Goal: Information Seeking & Learning: Learn about a topic

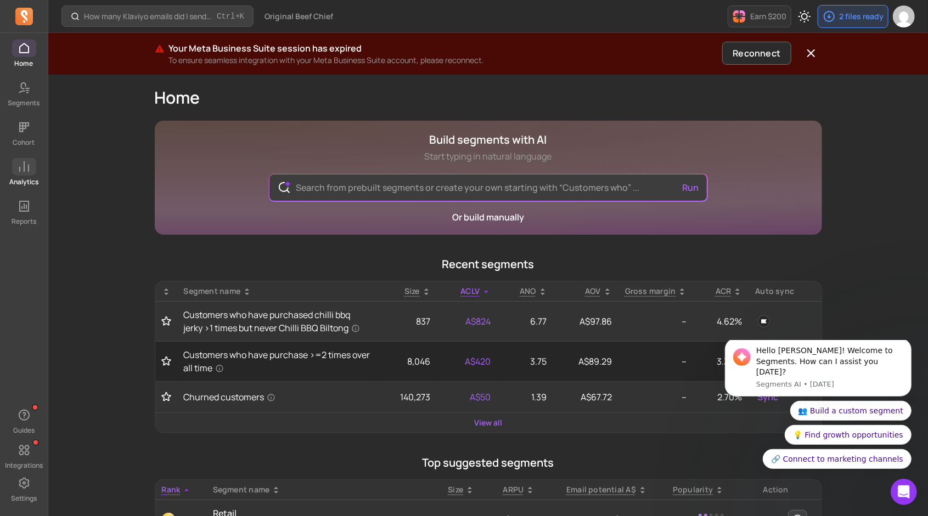
click at [24, 168] on icon at bounding box center [24, 166] width 10 height 10
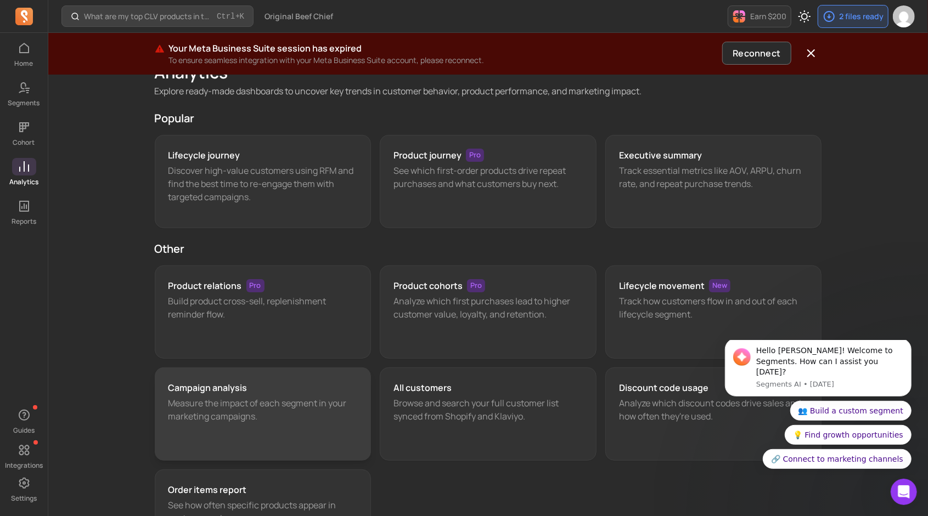
scroll to position [110, 0]
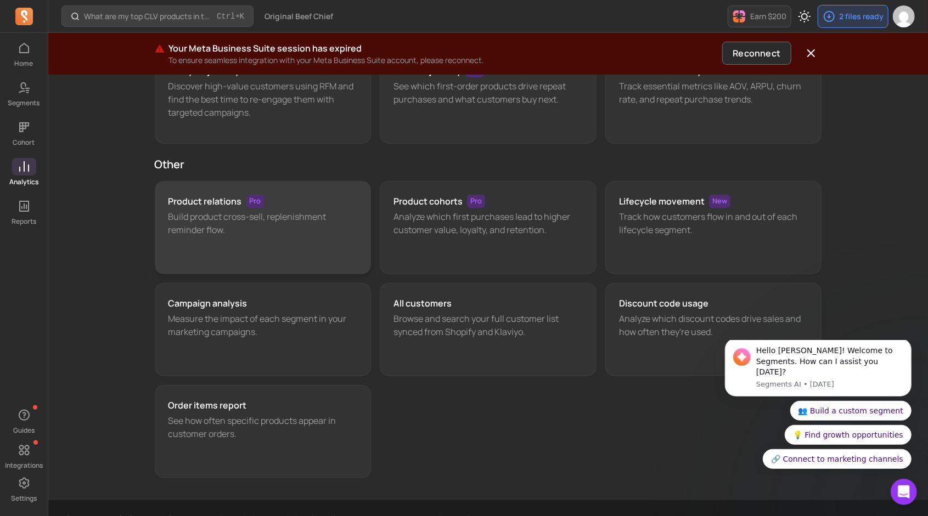
click at [292, 236] on div "Product relations Pro Build product cross-sell, replenishment reminder flow." at bounding box center [263, 227] width 217 height 93
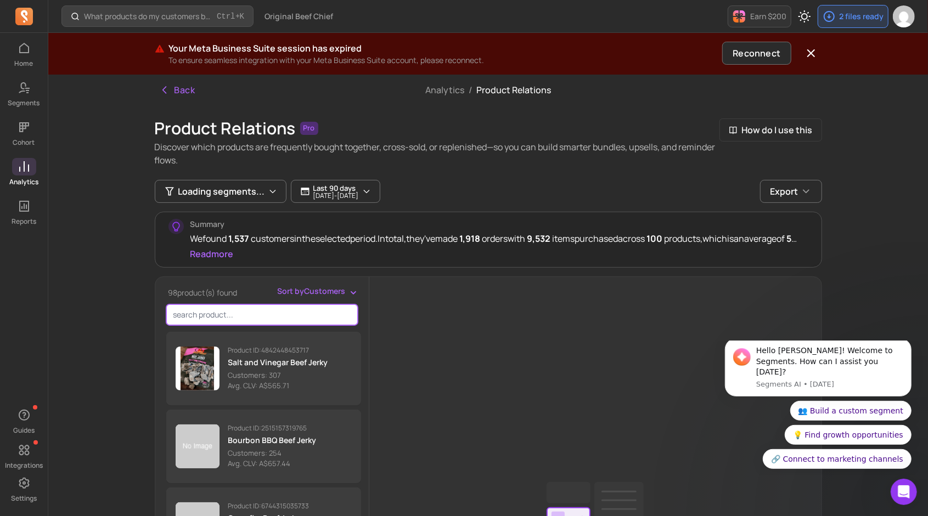
click at [225, 309] on input "search product" at bounding box center [261, 314] width 191 height 21
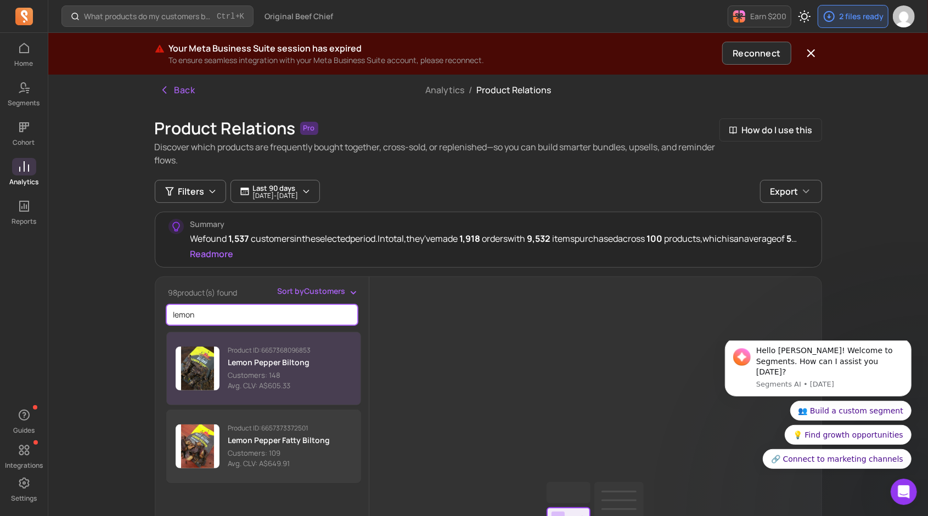
type input "lemon"
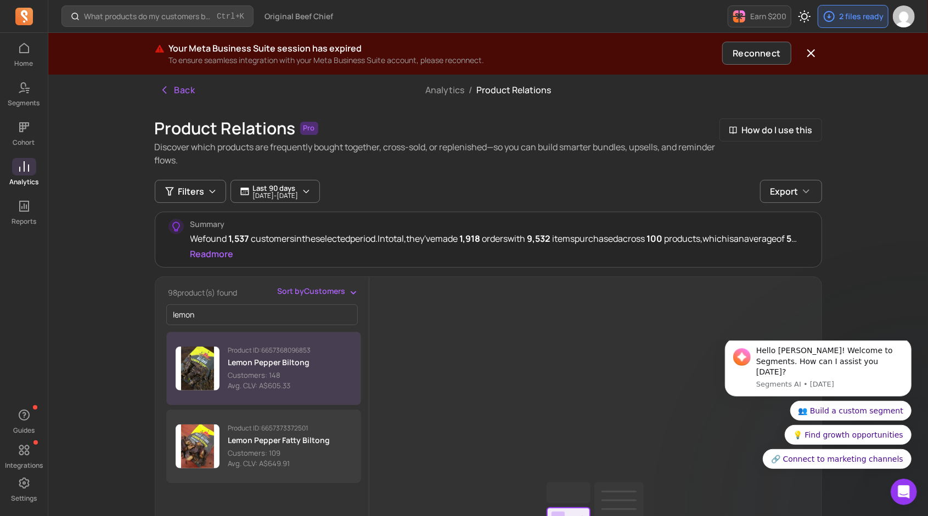
click at [292, 372] on p "Customers: 148" at bounding box center [269, 375] width 83 height 11
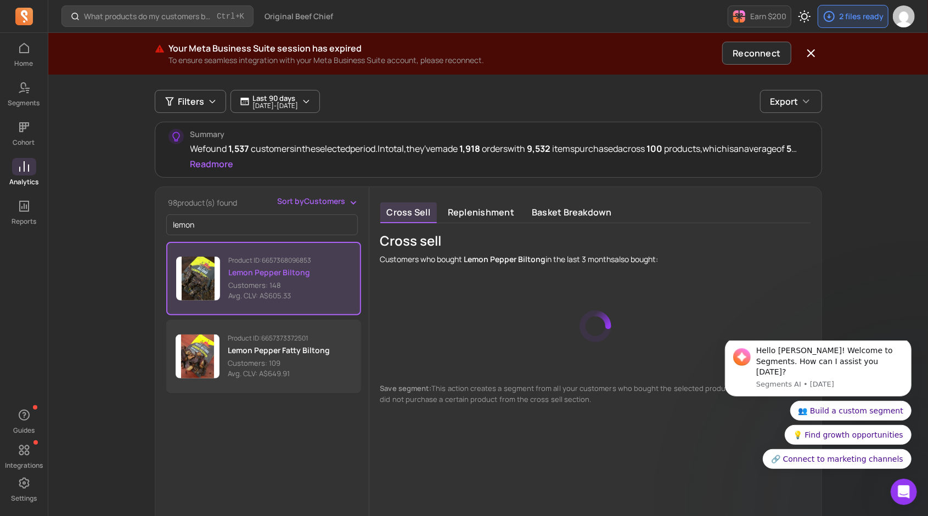
scroll to position [110, 0]
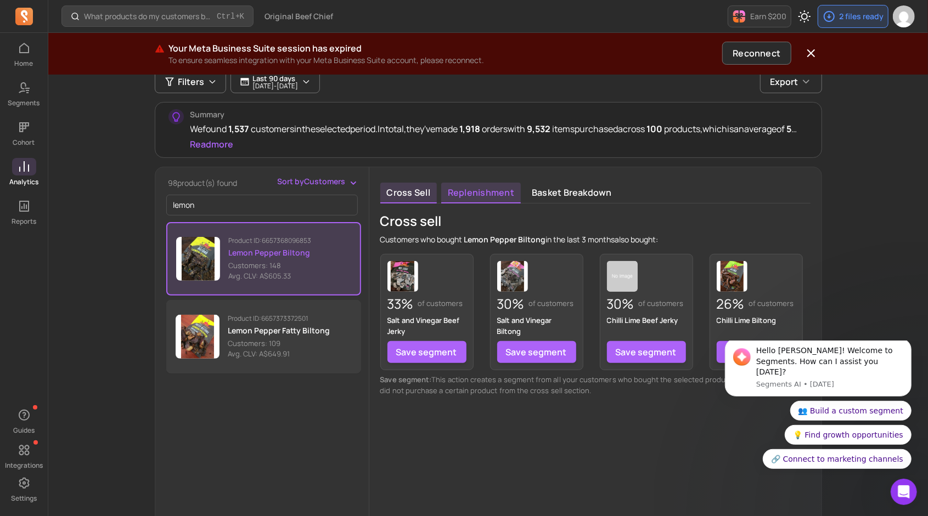
click at [501, 185] on link "Replenishment" at bounding box center [481, 193] width 80 height 21
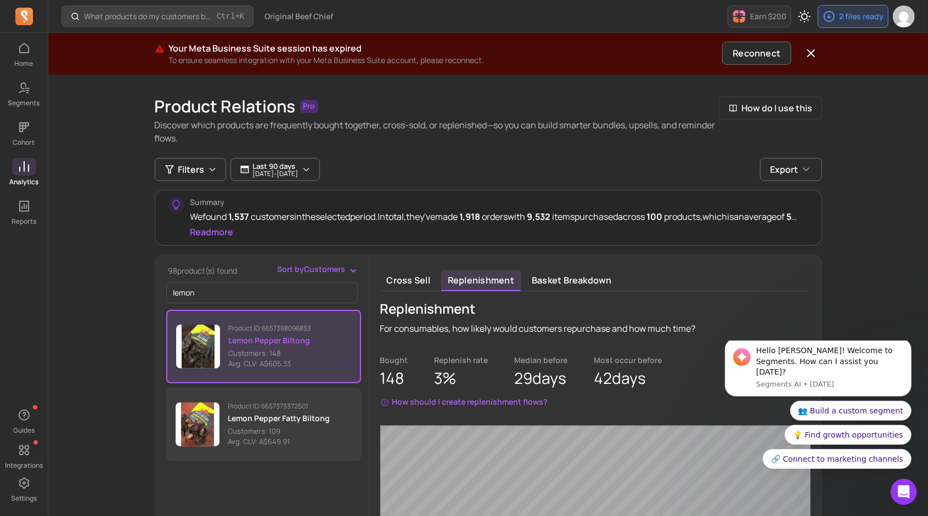
scroll to position [110, 0]
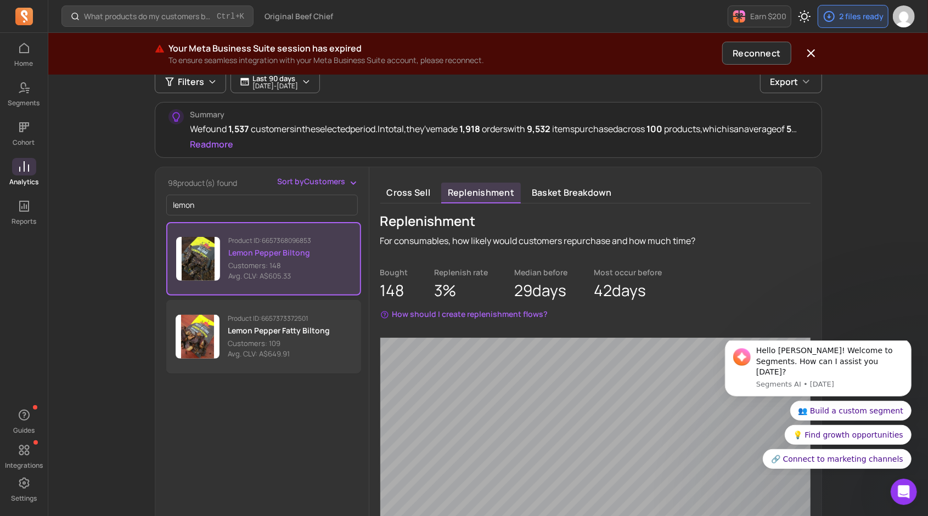
click at [334, 177] on span "Sort by Customers" at bounding box center [312, 181] width 68 height 11
click at [301, 223] on span "Avg. CLV" at bounding box center [326, 224] width 50 height 11
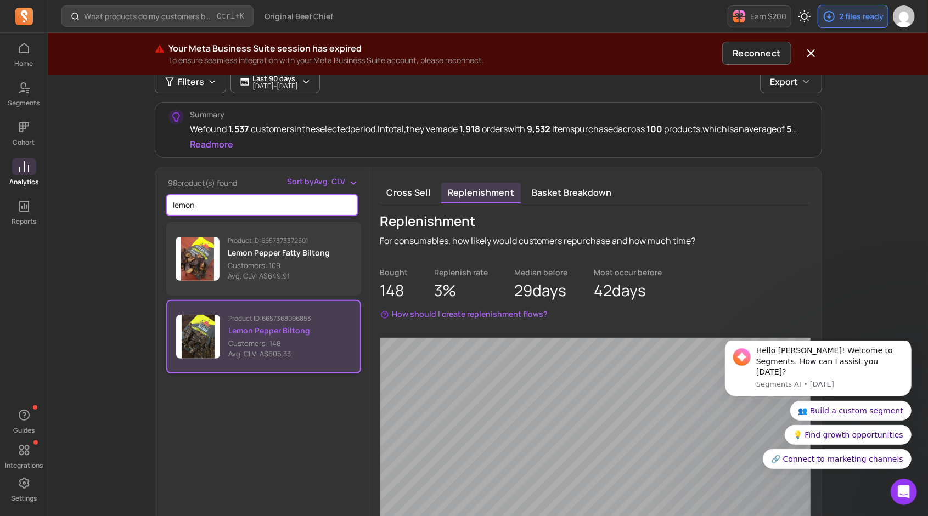
drag, startPoint x: 200, startPoint y: 212, endPoint x: 165, endPoint y: 213, distance: 35.1
click at [166, 213] on div "lemon" at bounding box center [265, 205] width 199 height 21
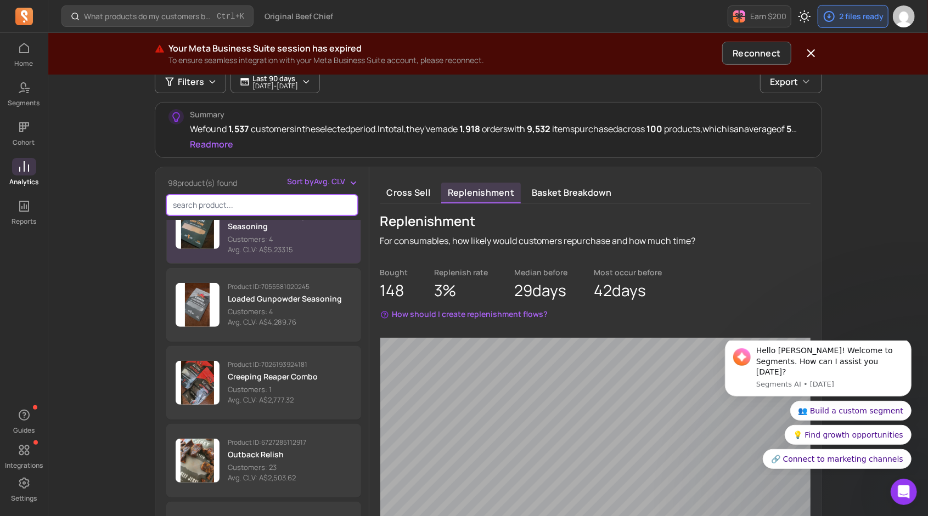
scroll to position [0, 0]
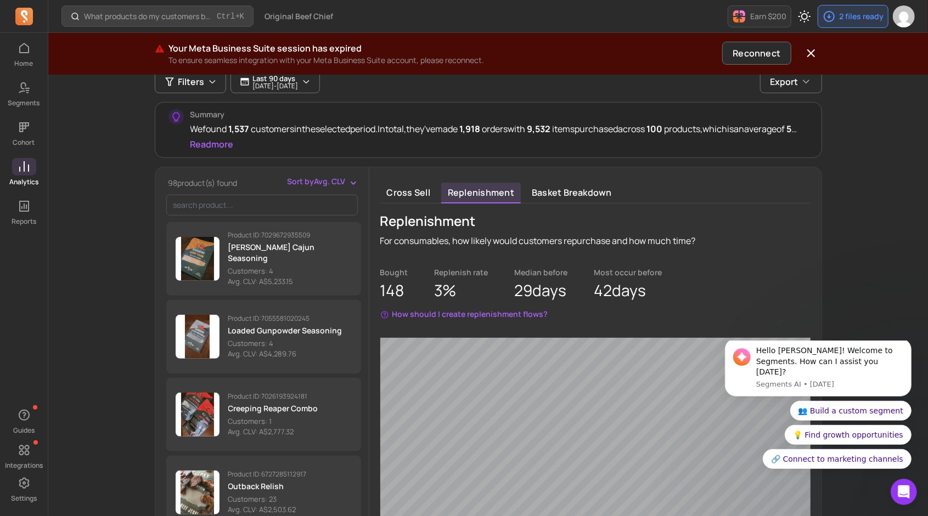
click at [340, 182] on span "Sort by Avg. CLV" at bounding box center [316, 181] width 58 height 11
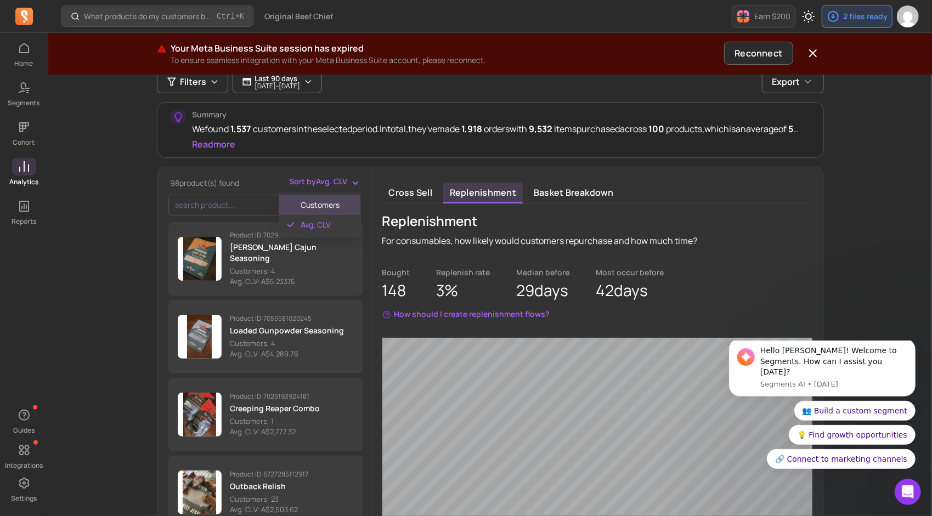
click at [330, 205] on span "Customers" at bounding box center [326, 205] width 50 height 11
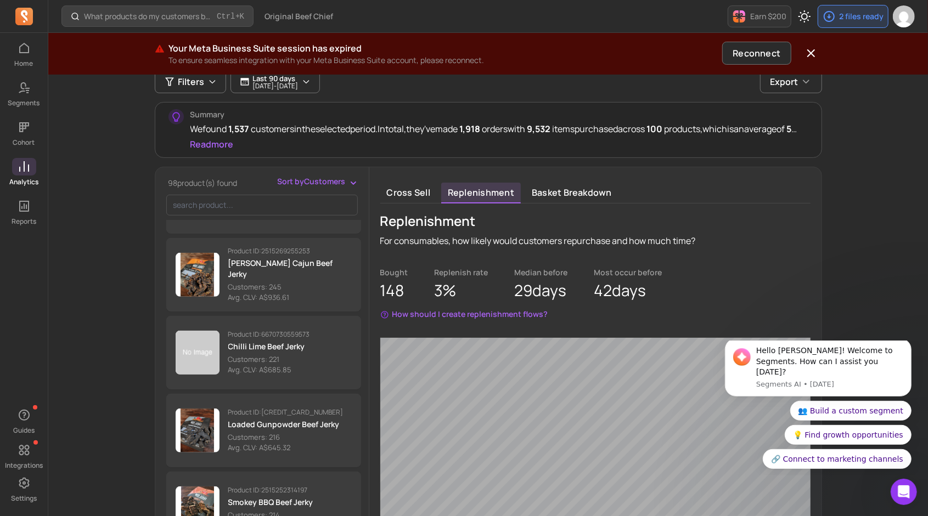
scroll to position [219, 0]
click at [894, 488] on div "Open Intercom Messenger" at bounding box center [902, 490] width 36 height 36
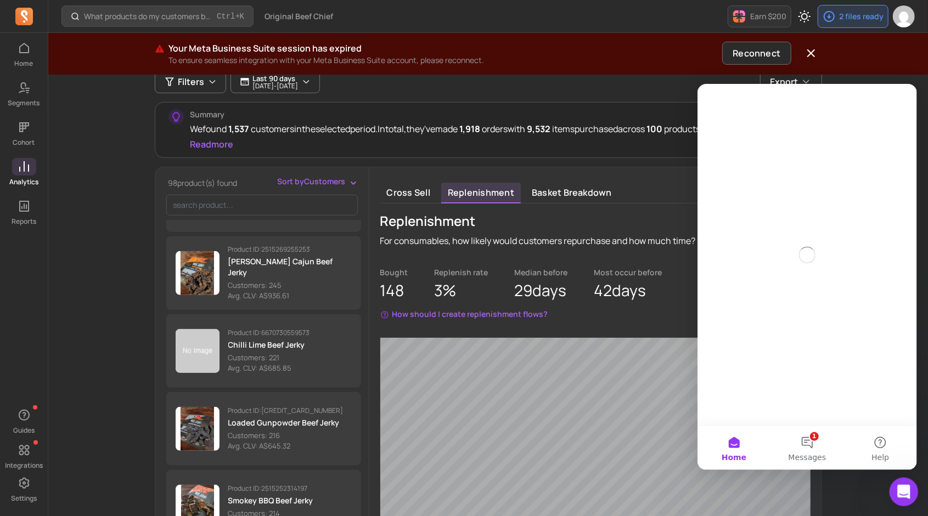
scroll to position [0, 0]
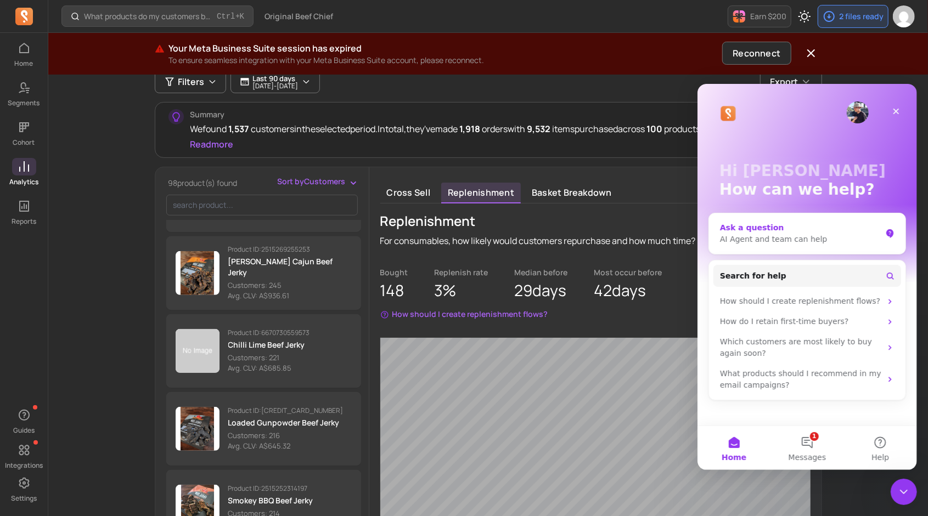
click at [788, 236] on div "AI Agent and team can help" at bounding box center [799, 239] width 161 height 12
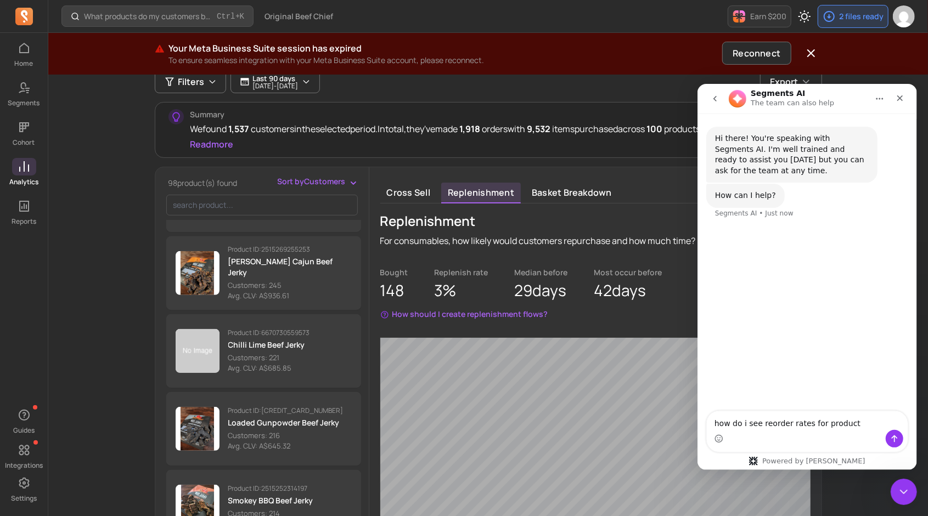
type textarea "how do i see reorder rates for products"
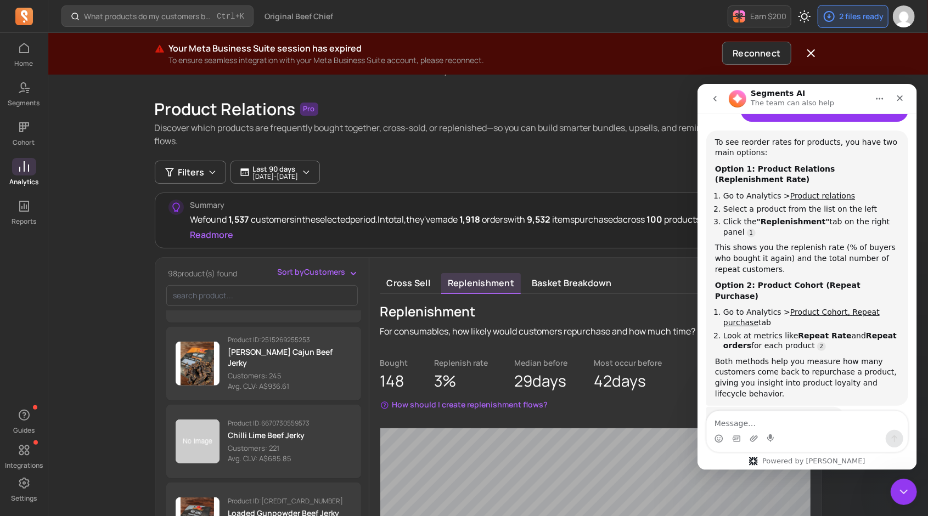
scroll to position [55, 0]
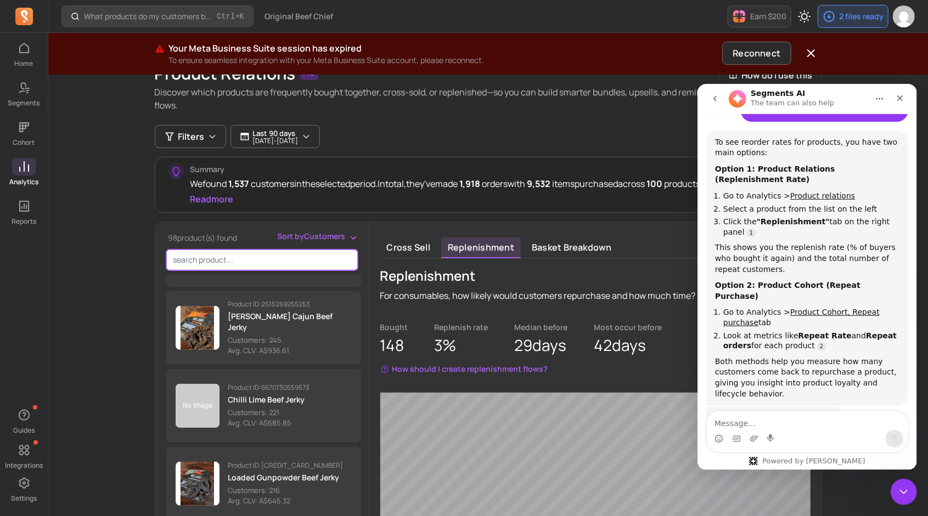
click at [307, 261] on input "search product" at bounding box center [261, 260] width 191 height 21
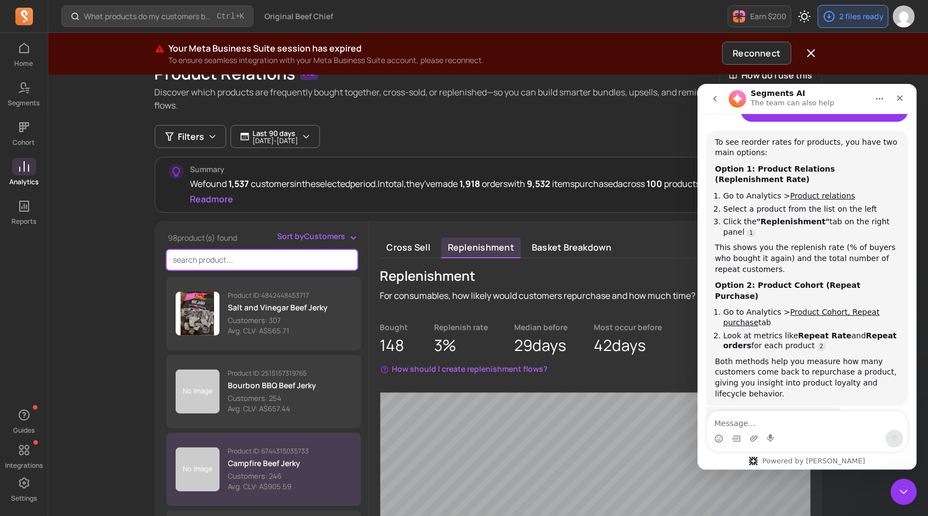
scroll to position [0, 0]
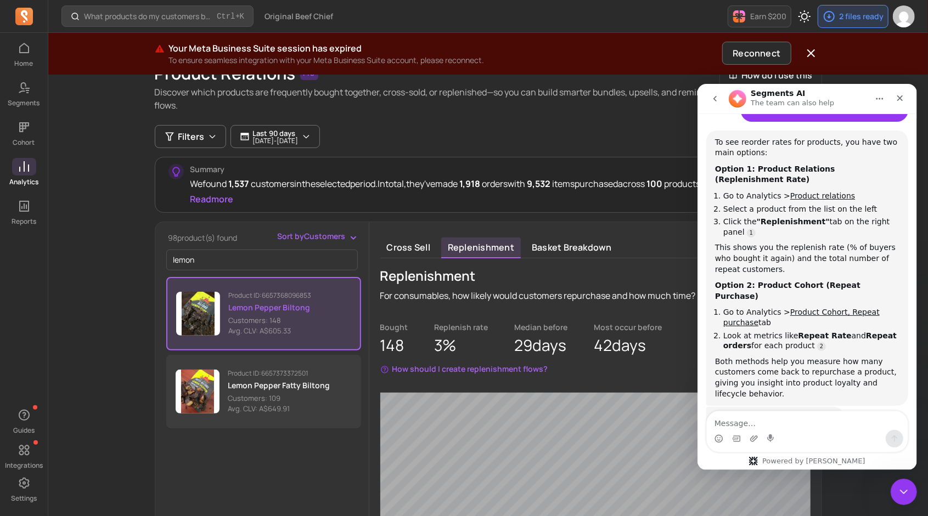
click at [302, 303] on p "Lemon Pepper Biltong" at bounding box center [270, 307] width 83 height 11
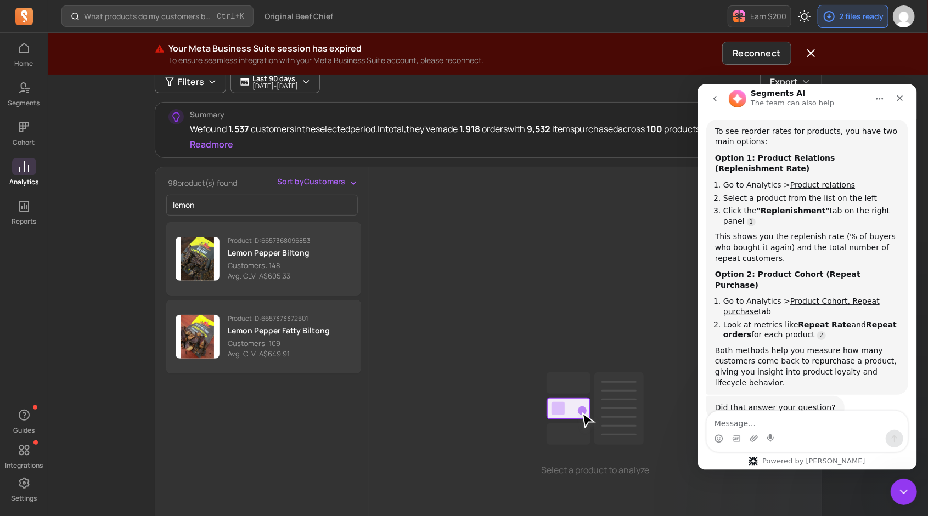
scroll to position [129, 0]
click at [901, 480] on div "Close Intercom Messenger" at bounding box center [902, 490] width 26 height 26
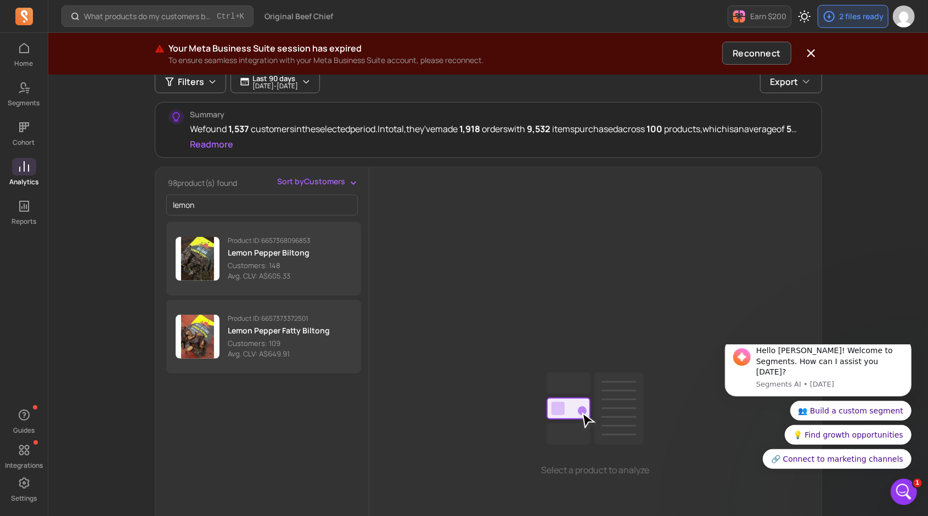
scroll to position [0, 0]
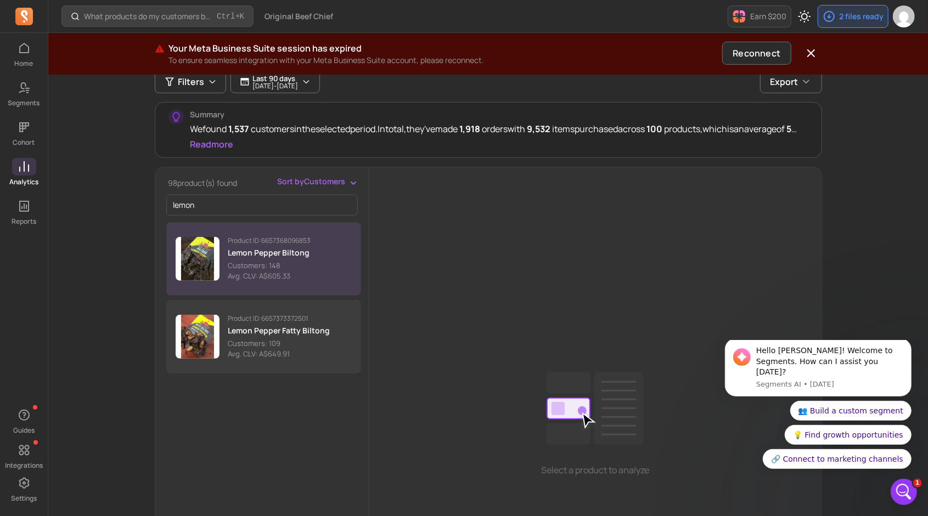
click at [254, 252] on p "Lemon Pepper Biltong" at bounding box center [269, 252] width 83 height 11
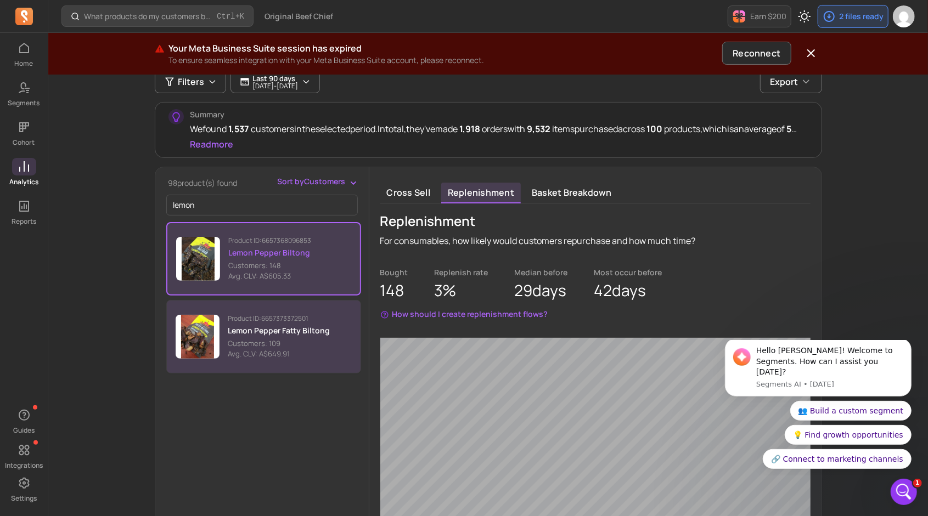
click at [285, 336] on div "Product ID: 6657373372501 Lemon Pepper Fatty Biltong Customers: 109 Avg. CLV: A…" at bounding box center [279, 337] width 102 height 46
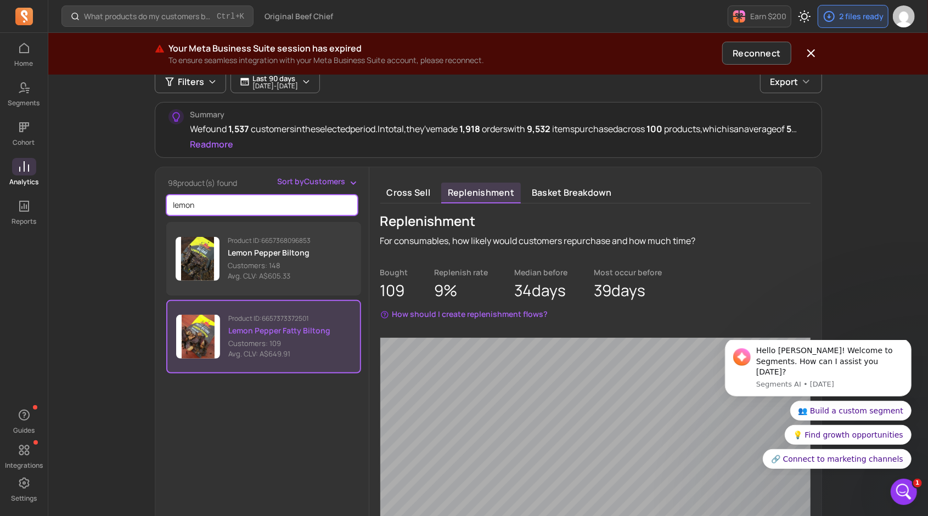
click at [134, 208] on div "What products do my customers buy in the same order? Ctrl + K Original Beef Chi…" at bounding box center [487, 307] width 879 height 835
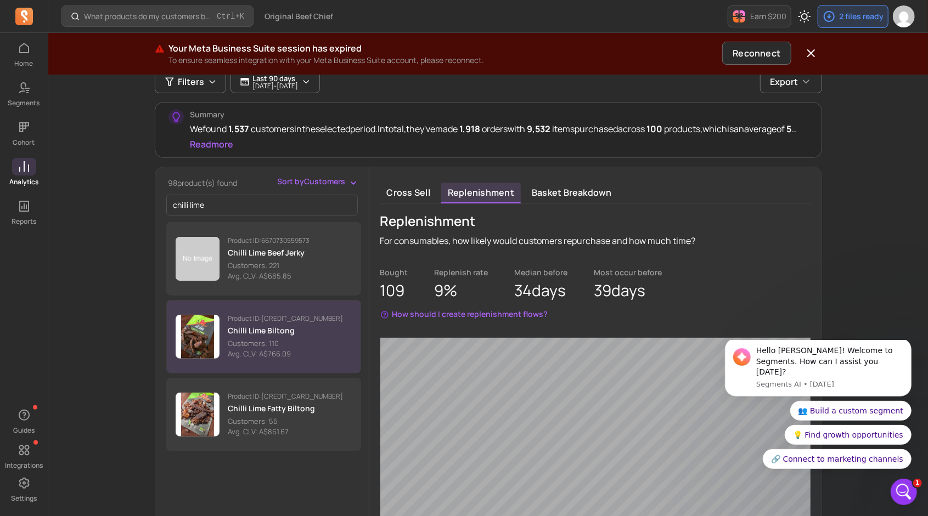
click at [273, 339] on p "Customers: 110" at bounding box center [285, 343] width 115 height 11
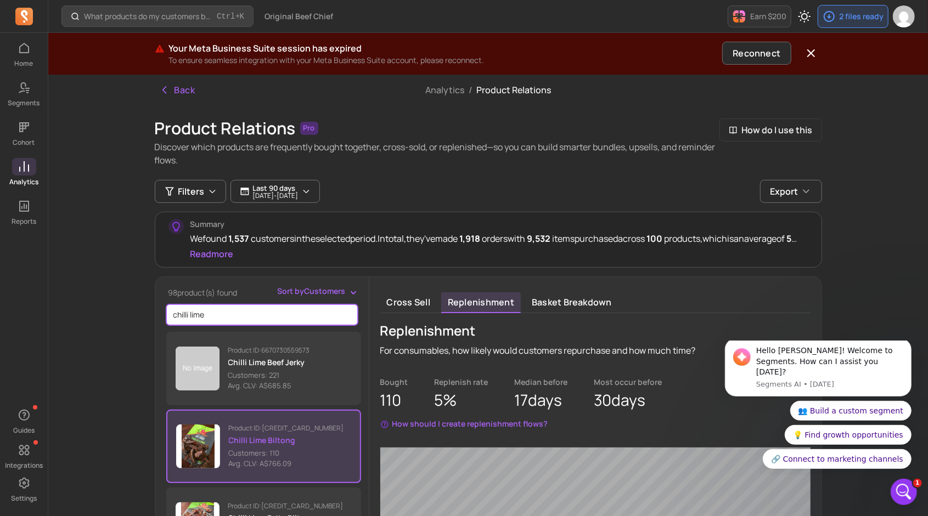
drag, startPoint x: 241, startPoint y: 324, endPoint x: 135, endPoint y: 319, distance: 106.5
click at [135, 319] on div "What products do my customers buy in the same order? Ctrl + K Original Beef Chi…" at bounding box center [487, 417] width 879 height 835
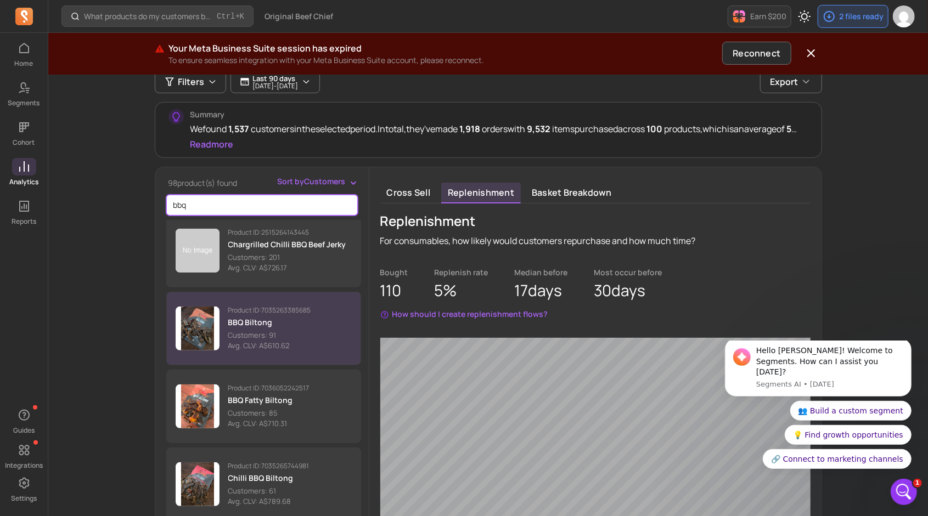
scroll to position [165, 0]
type input "bbq"
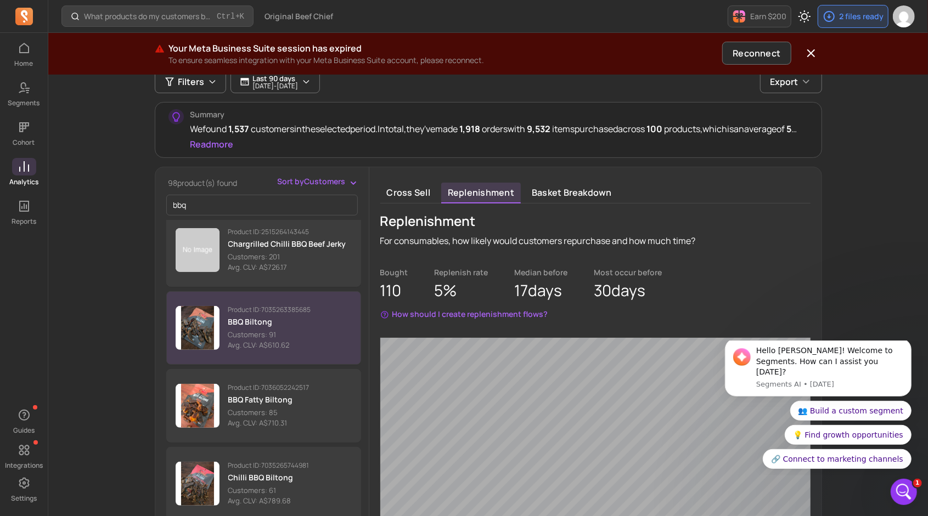
click at [289, 327] on div "Product ID: 7035263385685 BBQ Biltong Customers: 91 Avg. CLV: A$610.62" at bounding box center [269, 329] width 83 height 46
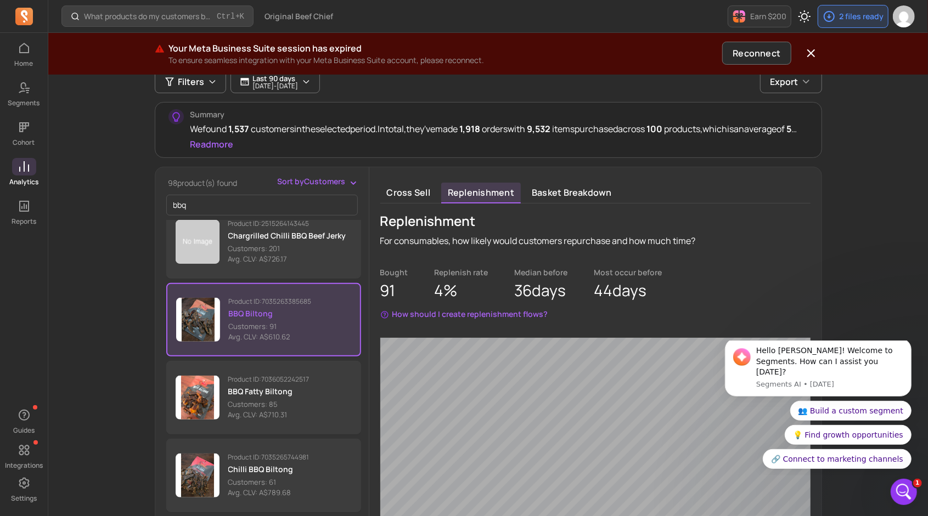
scroll to position [173, 0]
click at [813, 56] on icon "button" at bounding box center [810, 53] width 7 height 7
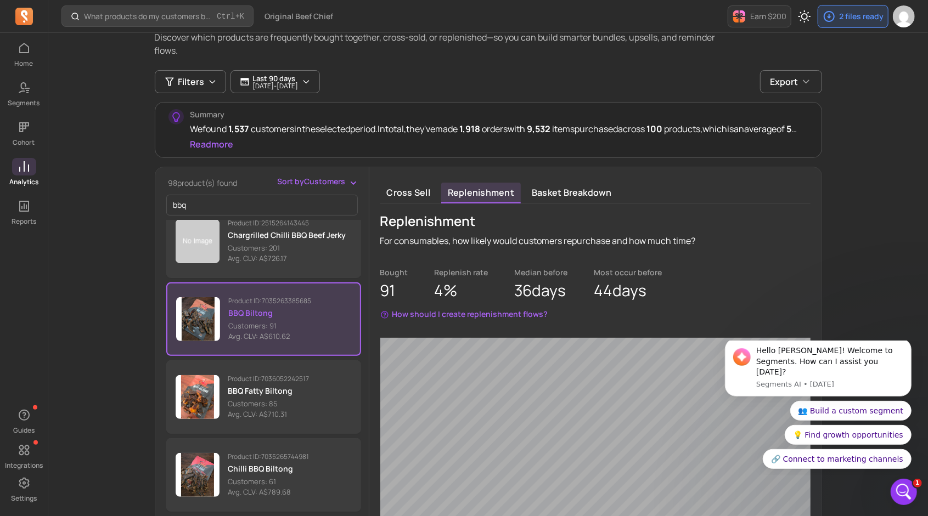
click at [869, 249] on div "What products do my customers buy in the same order? Ctrl + K Original Beef Chi…" at bounding box center [487, 328] width 879 height 793
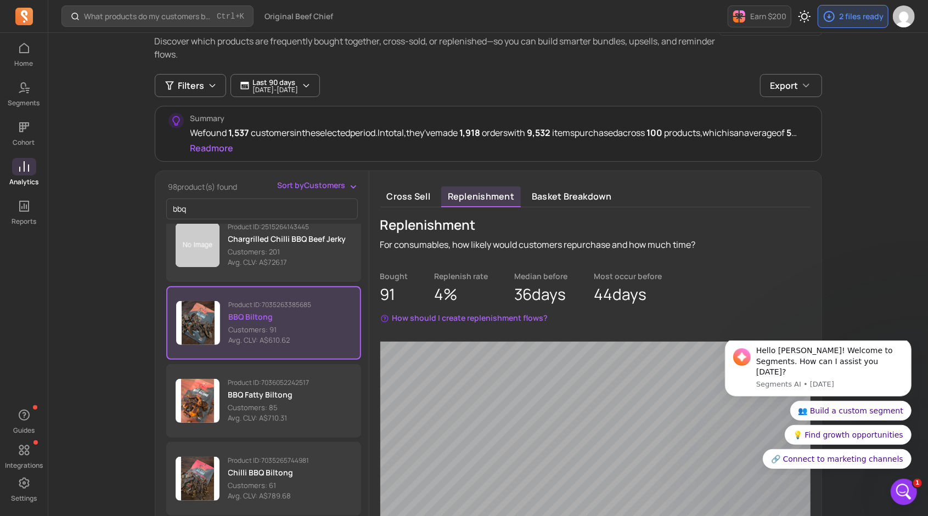
scroll to position [56, 0]
